Goal: Transaction & Acquisition: Purchase product/service

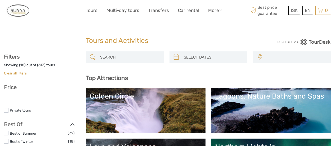
select select
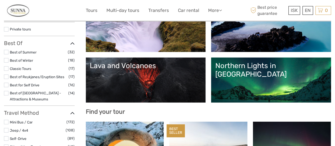
select select
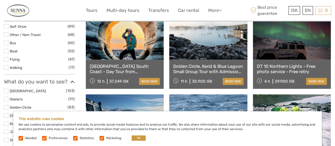
scroll to position [202, 0]
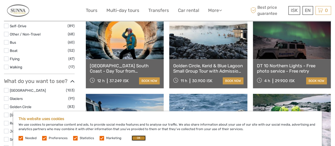
click at [138, 138] on button "OK" at bounding box center [139, 137] width 14 height 5
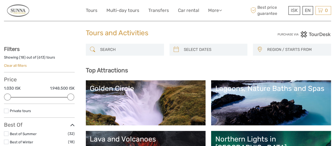
scroll to position [8, 0]
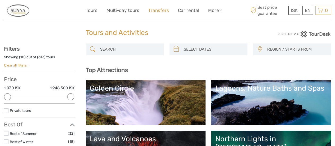
click at [162, 10] on link "Transfers" at bounding box center [158, 11] width 21 height 8
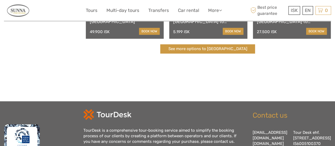
scroll to position [216, 0]
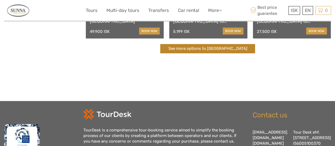
click at [212, 50] on link "See more options to Keflavík airport" at bounding box center [207, 48] width 95 height 9
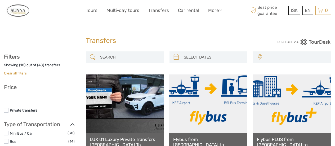
select select
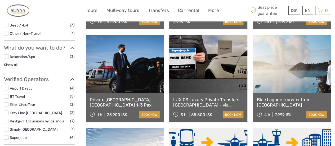
scroll to position [132, 0]
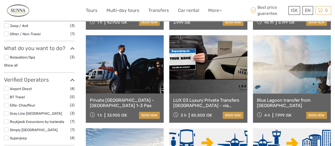
click at [312, 104] on link "Blue Lagoon transfer from Keflavík Airport" at bounding box center [292, 103] width 70 height 11
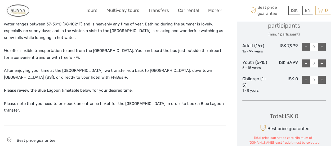
scroll to position [240, 0]
click at [323, 45] on div "+" at bounding box center [322, 46] width 8 height 8
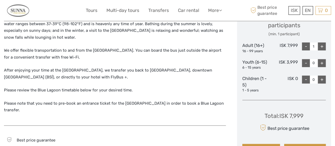
click at [323, 45] on div "+" at bounding box center [322, 46] width 8 height 8
type input "3"
click at [322, 63] on div "+" at bounding box center [322, 63] width 8 height 8
type input "1"
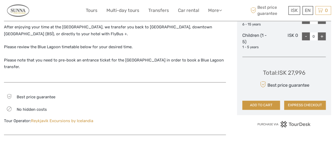
scroll to position [283, 0]
click at [161, 60] on p "Please note that you need to pre-book an entrance ticket for the Blue Lagoon in…" at bounding box center [115, 64] width 222 height 14
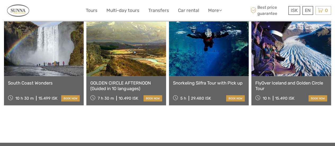
scroll to position [556, 0]
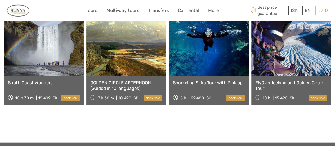
click at [209, 80] on link "Snorkeling Silfra Tour with Pick up" at bounding box center [209, 82] width 72 height 5
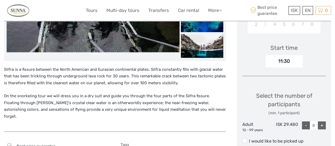
scroll to position [161, 0]
click at [190, 87] on div "Silfra is a fissure between the North American and Eurasian continental plates.…" at bounding box center [115, 96] width 222 height 60
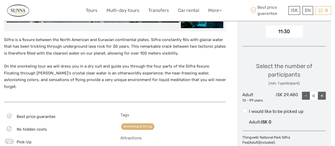
scroll to position [195, 0]
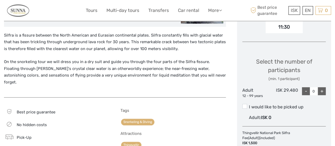
click at [324, 93] on div "+" at bounding box center [322, 91] width 8 height 8
type input "1"
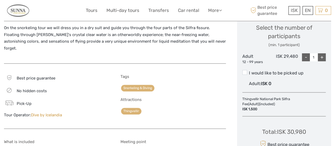
scroll to position [234, 0]
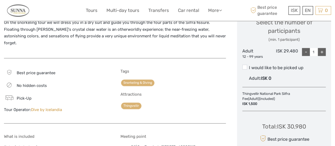
click at [286, 67] on label "I would like to be picked up" at bounding box center [284, 68] width 83 height 6
click at [249, 66] on input "I would like to be picked up" at bounding box center [249, 66] width 0 height 0
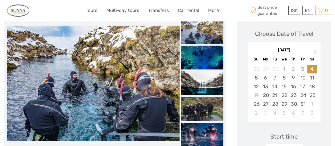
scroll to position [71, 0]
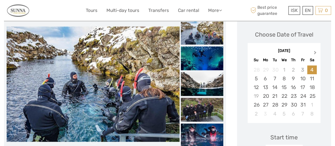
click at [315, 53] on span "Next Month" at bounding box center [315, 54] width 0 height 8
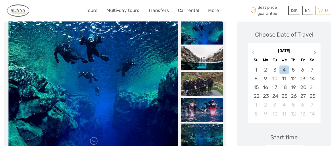
click at [315, 53] on span "Next Month" at bounding box center [315, 54] width 0 height 8
click at [296, 87] on div "19" at bounding box center [293, 87] width 9 height 9
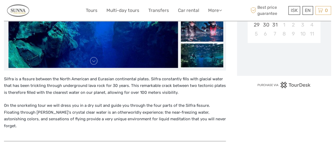
scroll to position [153, 0]
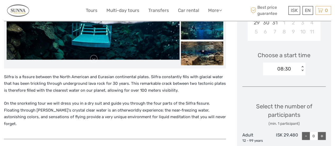
click at [299, 68] on div "08:30" at bounding box center [281, 69] width 37 height 8
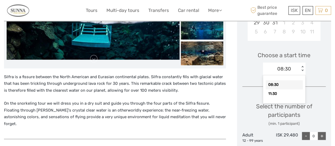
click at [287, 85] on div "08:30" at bounding box center [284, 84] width 37 height 9
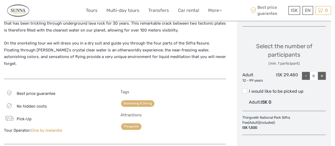
scroll to position [214, 0]
click at [321, 76] on div "+" at bounding box center [322, 75] width 8 height 8
type input "1"
click at [285, 95] on label "I would like to be picked up Adult : ISK 0" at bounding box center [284, 97] width 83 height 18
click at [249, 89] on input "I would like to be picked up" at bounding box center [249, 89] width 0 height 0
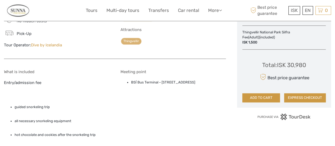
scroll to position [300, 0]
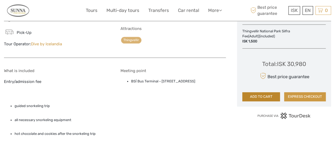
click at [265, 95] on button "ADD TO CART" at bounding box center [262, 96] width 38 height 9
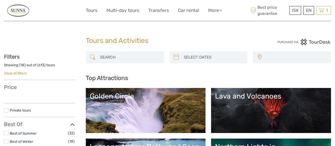
select select
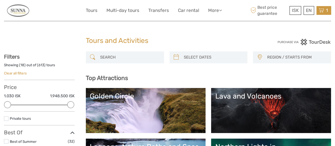
click at [322, 11] on icon at bounding box center [321, 10] width 5 height 7
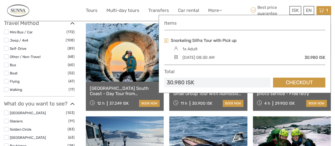
scroll to position [181, 0]
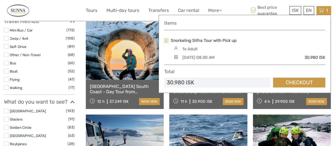
click at [322, 7] on icon at bounding box center [321, 10] width 5 height 7
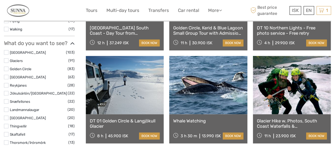
scroll to position [240, 0]
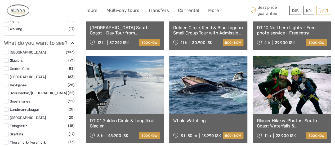
click at [279, 29] on link "DT 10 Northern Lights - Free photo service - Free retry" at bounding box center [292, 30] width 70 height 11
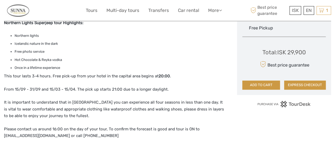
scroll to position [314, 0]
